Goal: Information Seeking & Learning: Learn about a topic

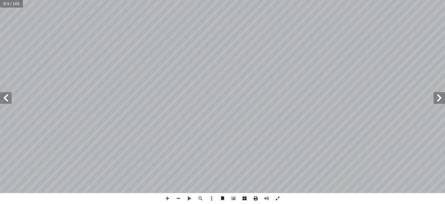
click at [9, 99] on span at bounding box center [6, 98] width 12 height 12
click at [165, 197] on span at bounding box center [167, 198] width 11 height 11
click at [9, 102] on span at bounding box center [6, 98] width 12 height 12
click at [177, 199] on span at bounding box center [178, 198] width 11 height 11
click at [5, 97] on span at bounding box center [6, 98] width 12 height 12
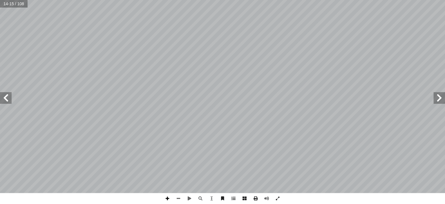
click at [168, 199] on span at bounding box center [167, 198] width 11 height 11
click at [10, 97] on span at bounding box center [6, 98] width 12 height 12
click at [181, 197] on span at bounding box center [178, 198] width 11 height 11
click at [167, 198] on span at bounding box center [167, 198] width 11 height 11
click at [439, 102] on span at bounding box center [439, 98] width 12 height 12
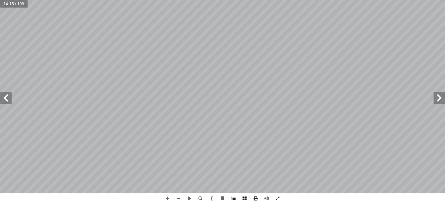
click at [444, 53] on html "الصفحة الرئيسية الصف الأول الصف الثاني الصف الثالث الصف الرابع الصف الخامس الصف…" at bounding box center [222, 26] width 445 height 53
click at [3, 98] on span at bounding box center [6, 98] width 12 height 12
click at [179, 199] on span at bounding box center [178, 198] width 11 height 11
click at [168, 195] on span at bounding box center [167, 198] width 11 height 11
click at [5, 98] on span at bounding box center [6, 98] width 12 height 12
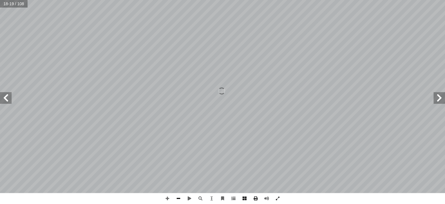
click at [176, 197] on span at bounding box center [178, 198] width 11 height 11
click at [169, 198] on span at bounding box center [167, 198] width 11 height 11
